Goal: Information Seeking & Learning: Find specific fact

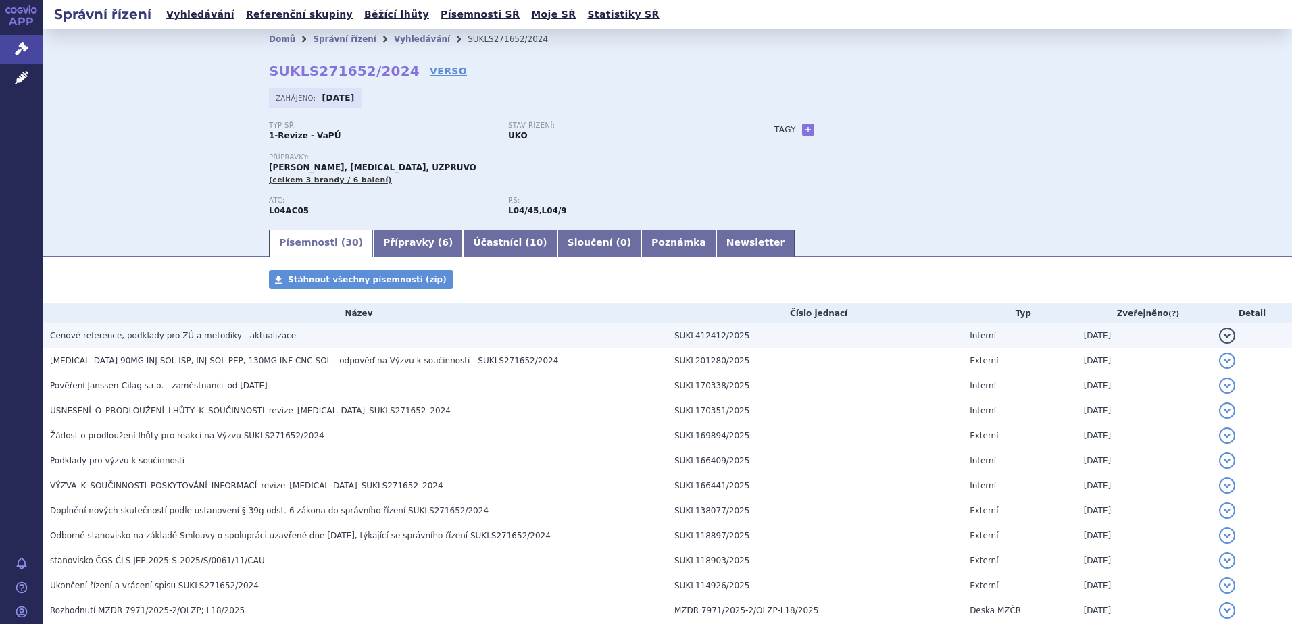
click at [122, 340] on span "Cenové reference, podklady pro ZÚ a metodiky - aktualizace" at bounding box center [173, 335] width 246 height 9
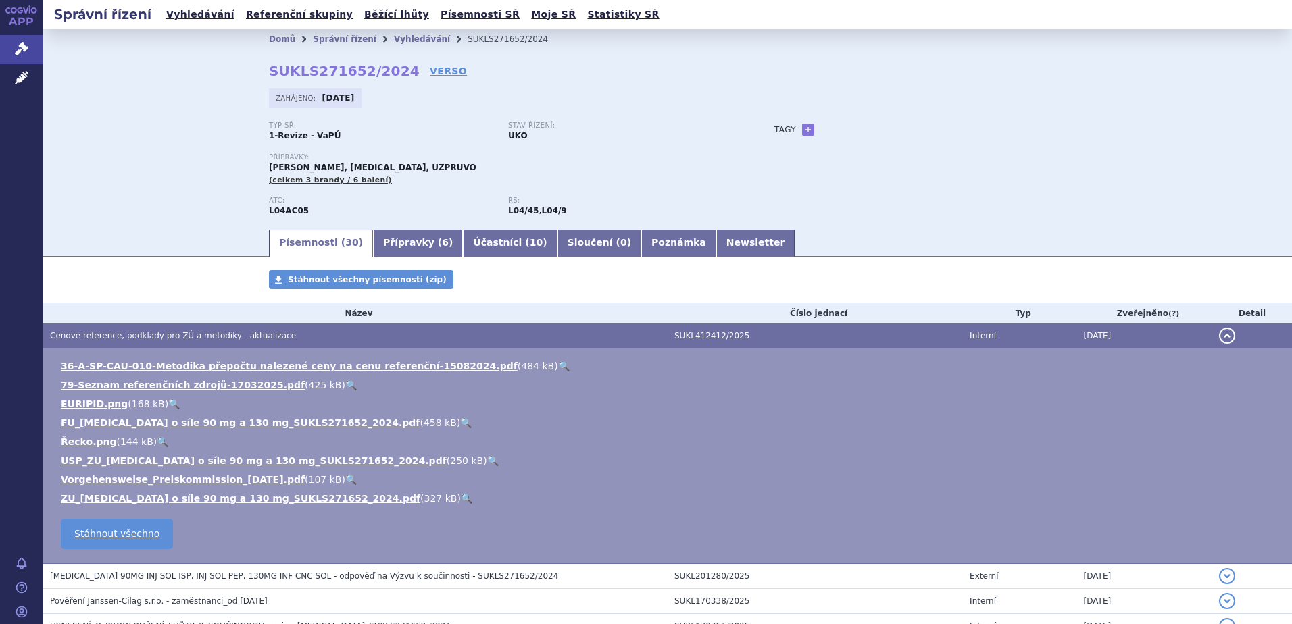
click at [461, 495] on link "🔍" at bounding box center [466, 498] width 11 height 11
click at [430, 70] on link "VERSO" at bounding box center [448, 71] width 37 height 14
click at [1194, 150] on div "Domů Správní řízení Vyhledávání SUKLS271652/2024 SUKLS271652/2024 VERSO Zahájen…" at bounding box center [667, 128] width 1248 height 199
click at [394, 34] on li "Vyhledávání" at bounding box center [431, 39] width 74 height 20
click at [409, 38] on link "Vyhledávání" at bounding box center [422, 38] width 56 height 9
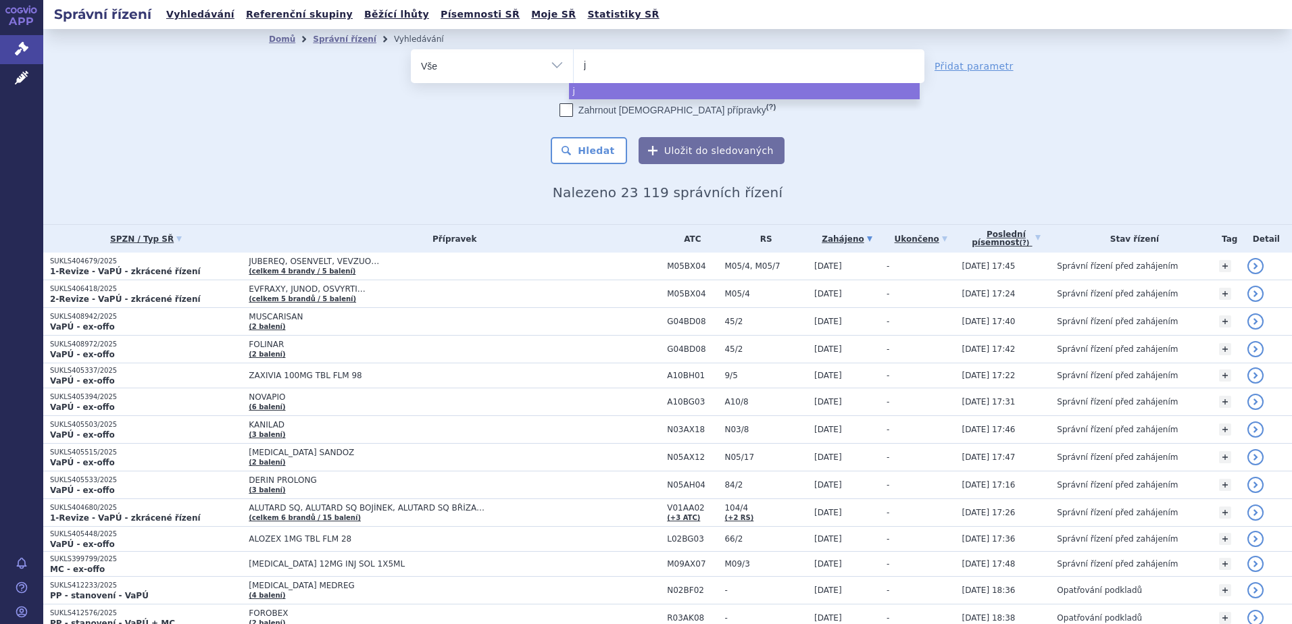
type input "ju"
type input "jub"
type input "jubbo"
type input "jubbon"
type input "jubbonti"
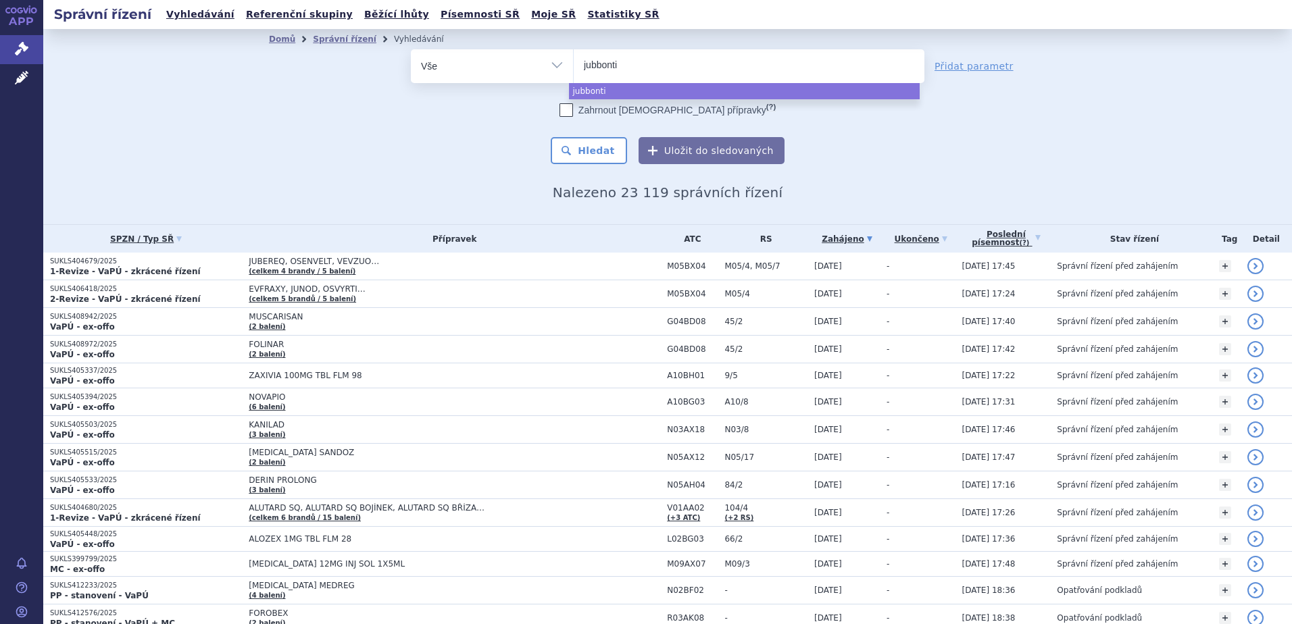
select select "jubbonti"
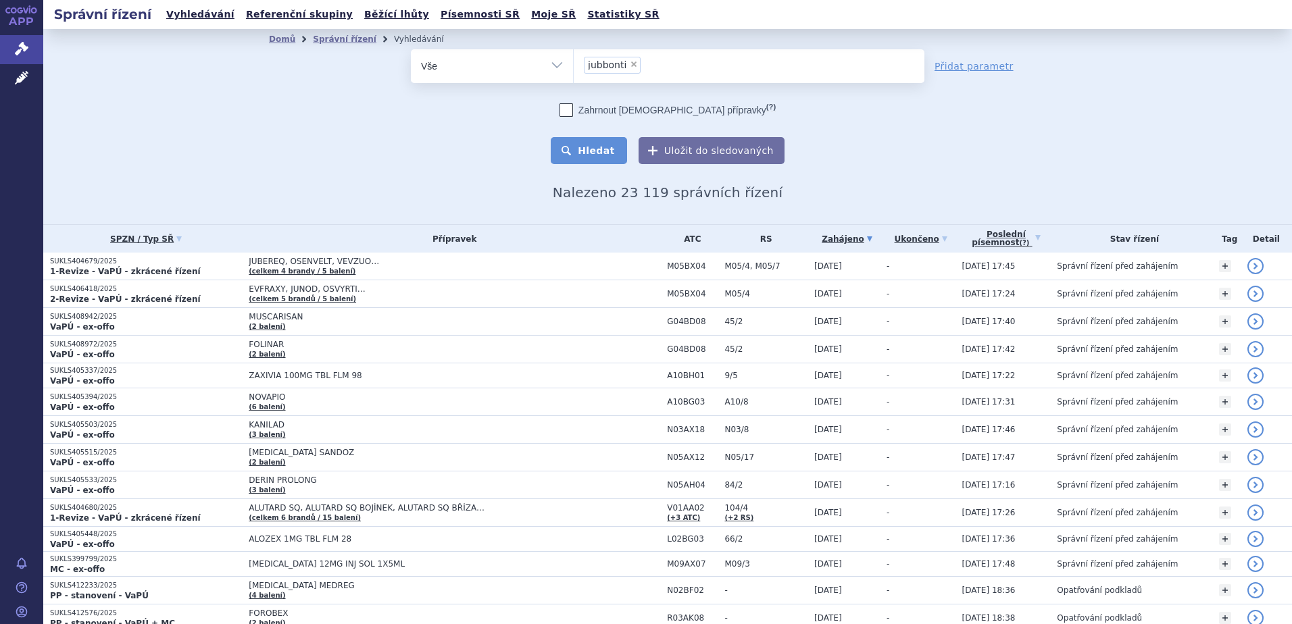
click at [592, 146] on button "Hledat" at bounding box center [589, 150] width 76 height 27
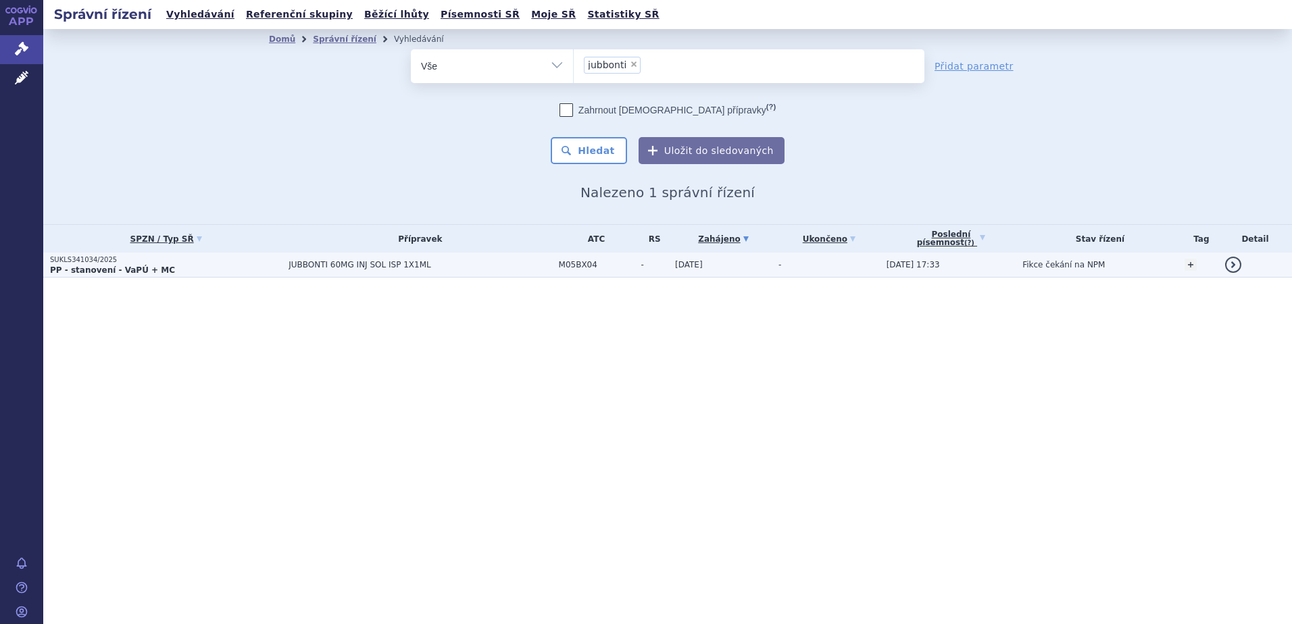
click at [120, 272] on strong "PP - stanovení - VaPÚ + MC" at bounding box center [112, 269] width 125 height 9
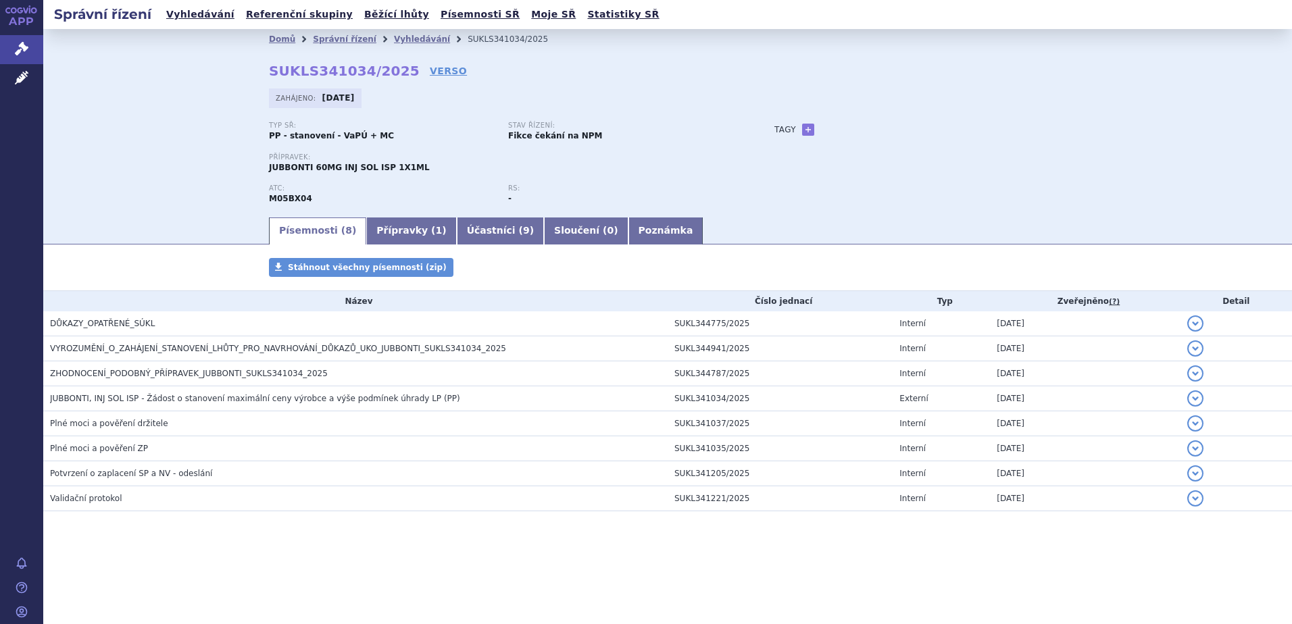
click at [944, 97] on div "Zahájeno: 25.08.2025" at bounding box center [667, 101] width 797 height 26
